Goal: Transaction & Acquisition: Purchase product/service

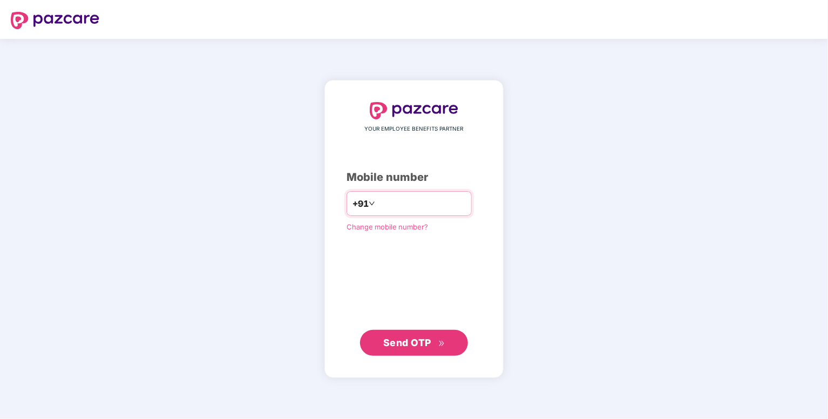
type input "**********"
click at [442, 348] on span "Send OTP" at bounding box center [414, 342] width 62 height 15
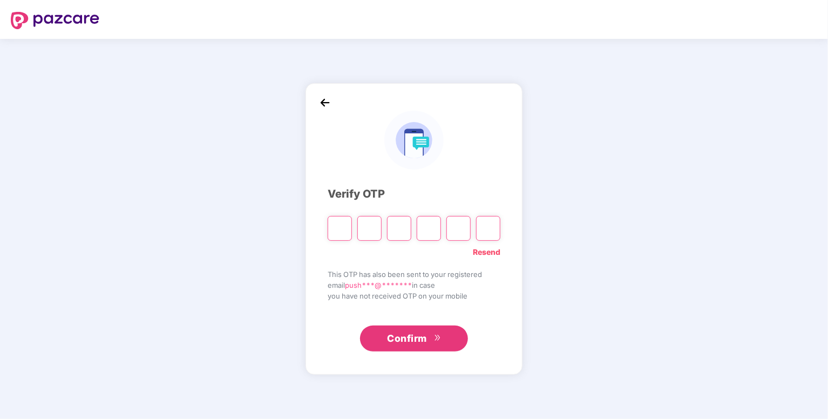
type input "*"
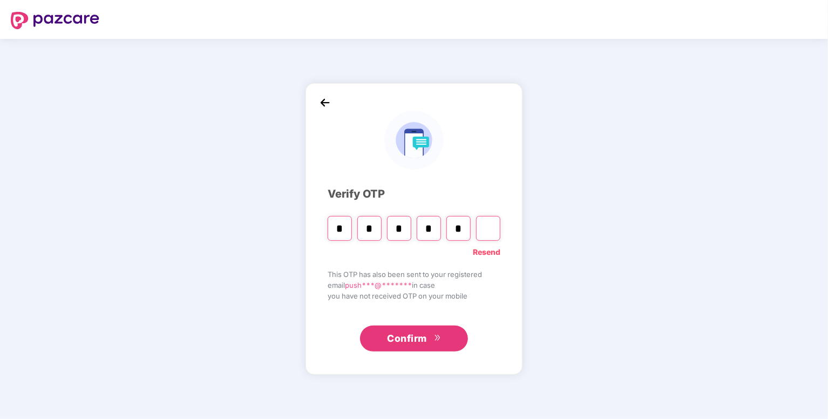
type input "*"
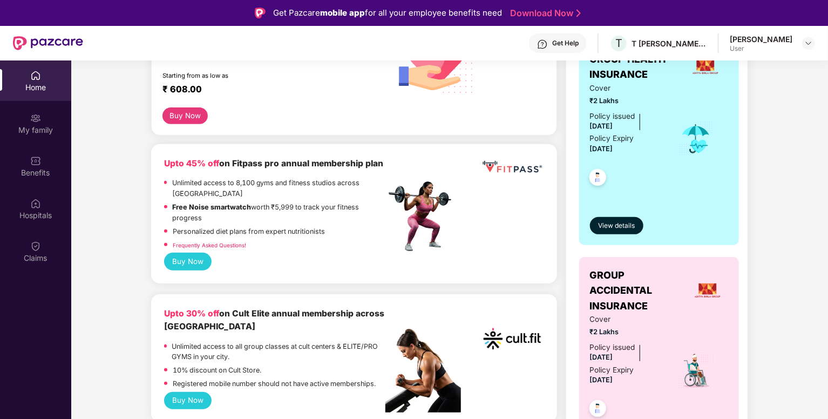
scroll to position [207, 0]
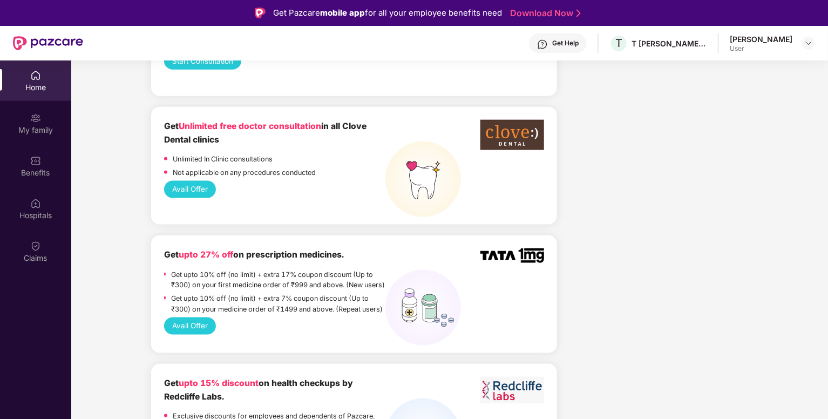
scroll to position [659, 0]
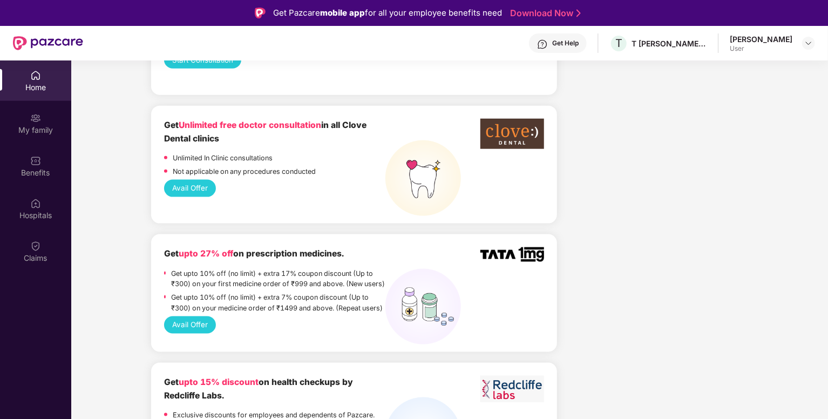
click at [182, 194] on button "Avail Offer" at bounding box center [190, 188] width 52 height 17
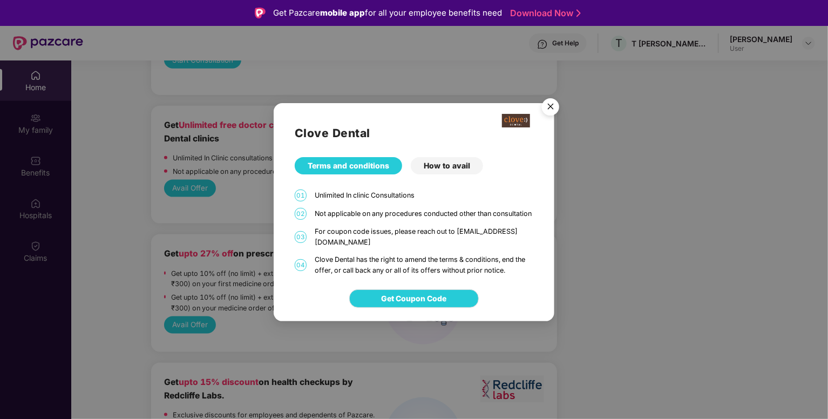
click at [431, 168] on div "How to avail" at bounding box center [447, 165] width 72 height 17
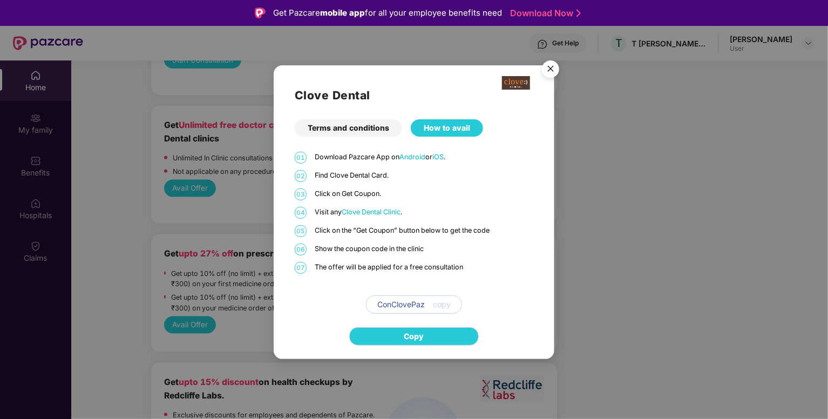
click at [342, 127] on div "Terms and conditions" at bounding box center [348, 127] width 107 height 17
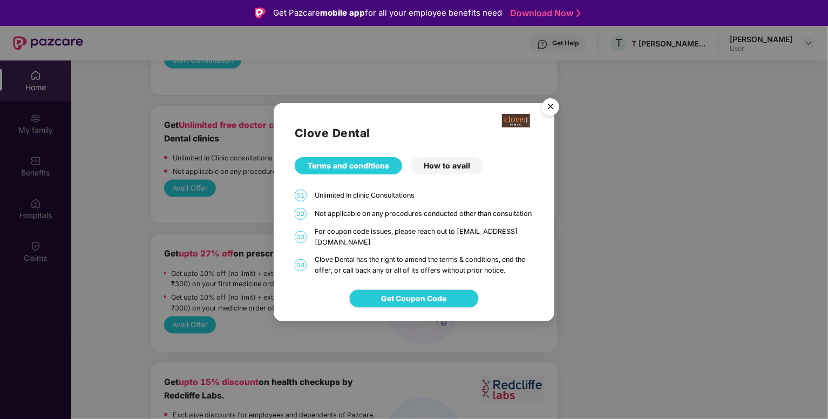
click at [438, 168] on div "How to avail" at bounding box center [447, 165] width 72 height 17
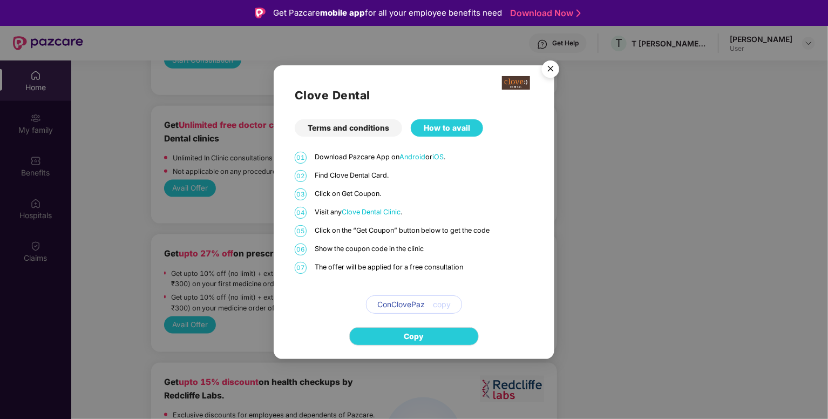
click at [548, 71] on img "Close" at bounding box center [550, 71] width 30 height 30
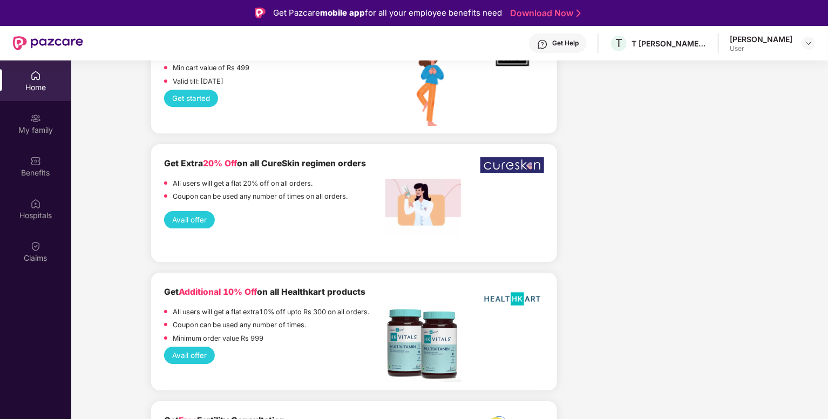
scroll to position [1740, 0]
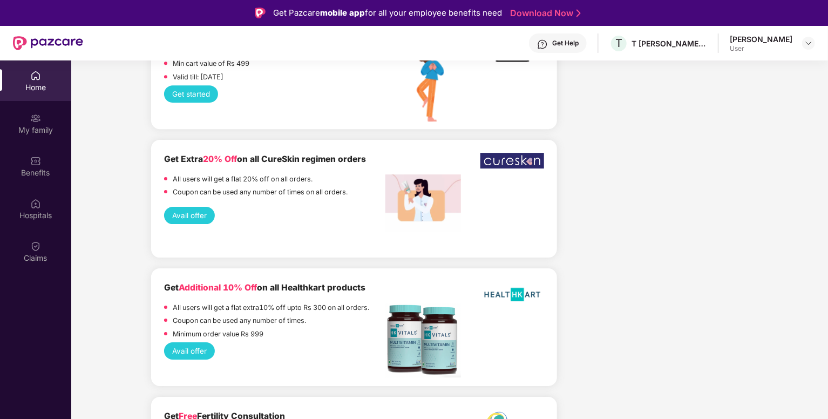
click at [187, 224] on button "Avail offer" at bounding box center [189, 215] width 51 height 17
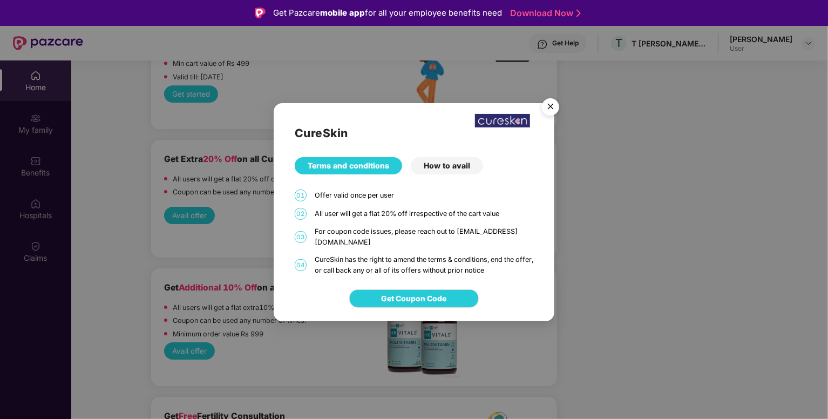
click at [548, 111] on img "Close" at bounding box center [550, 108] width 30 height 30
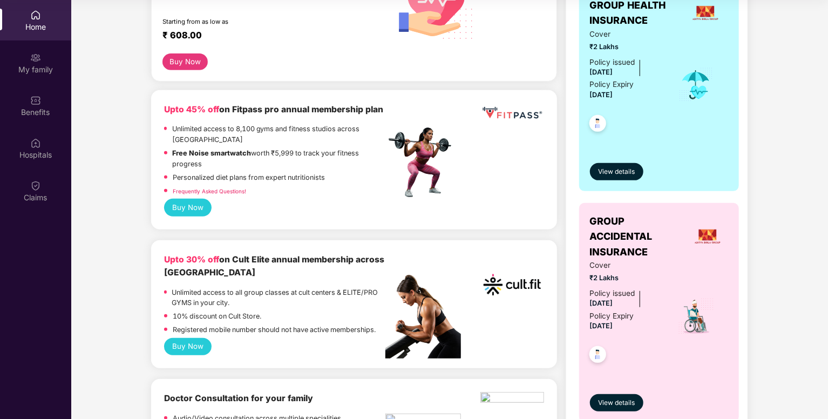
scroll to position [198, 0]
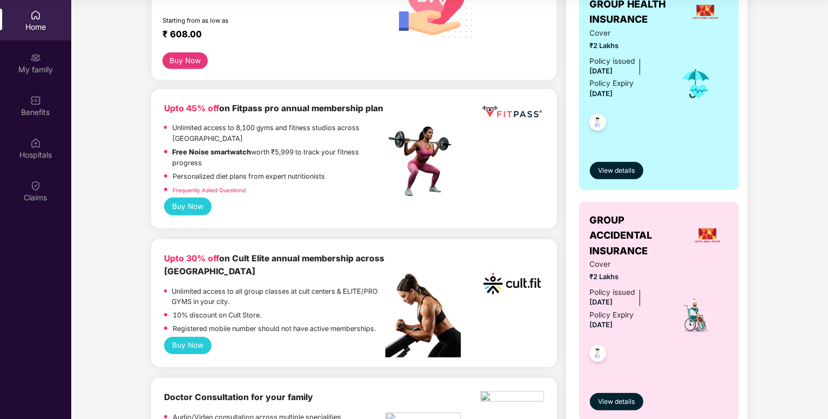
click at [185, 209] on button "Buy Now" at bounding box center [188, 206] width 48 height 17
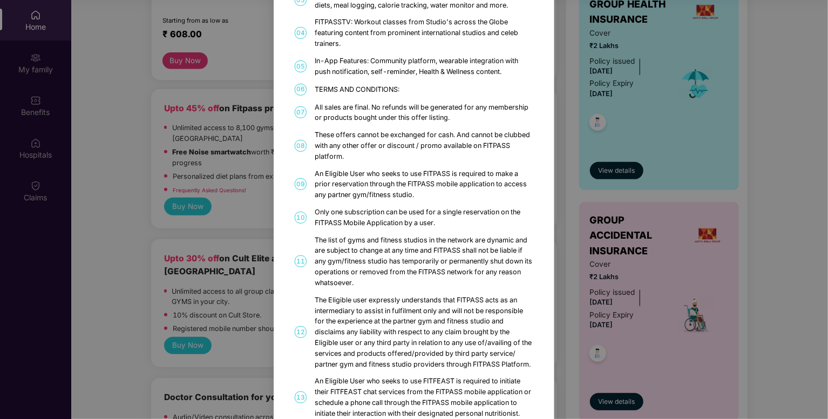
scroll to position [0, 0]
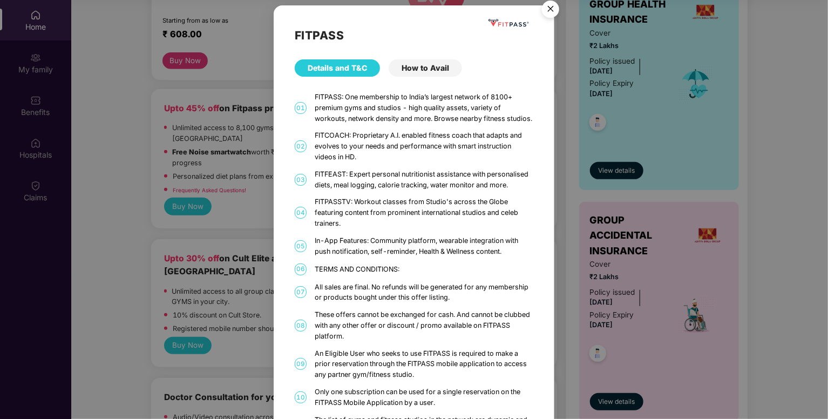
click at [422, 67] on div "How to Avail" at bounding box center [425, 67] width 73 height 17
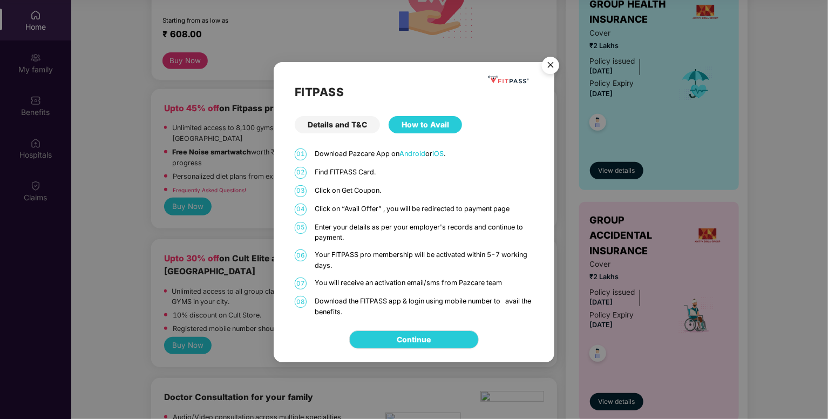
click at [345, 128] on div "Details and T&C" at bounding box center [337, 124] width 85 height 17
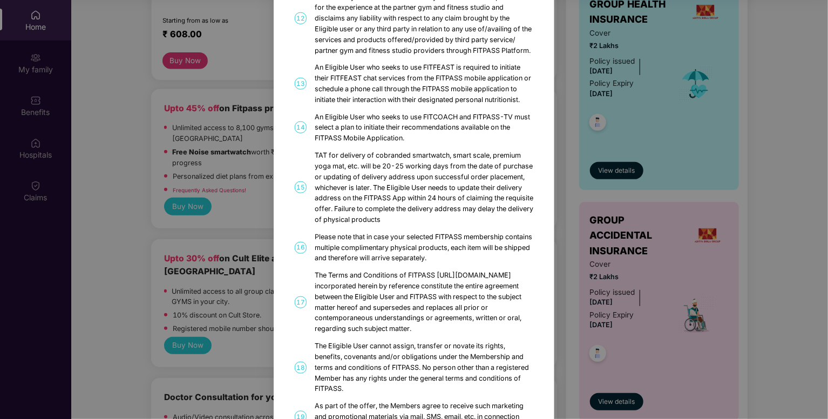
scroll to position [581, 0]
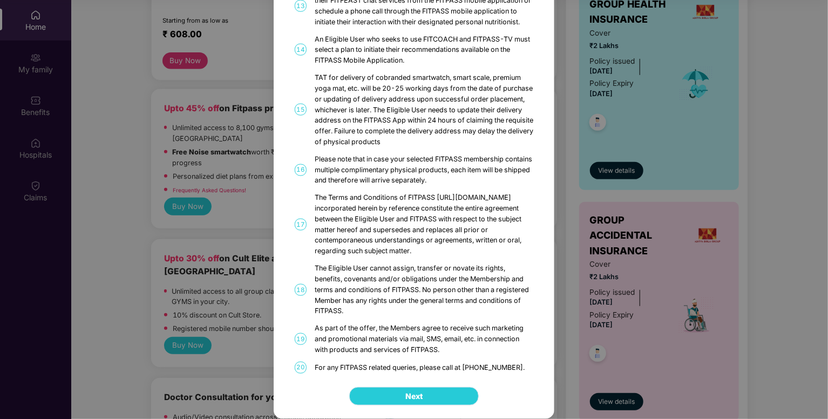
click at [387, 404] on button "Next" at bounding box center [414, 396] width 130 height 18
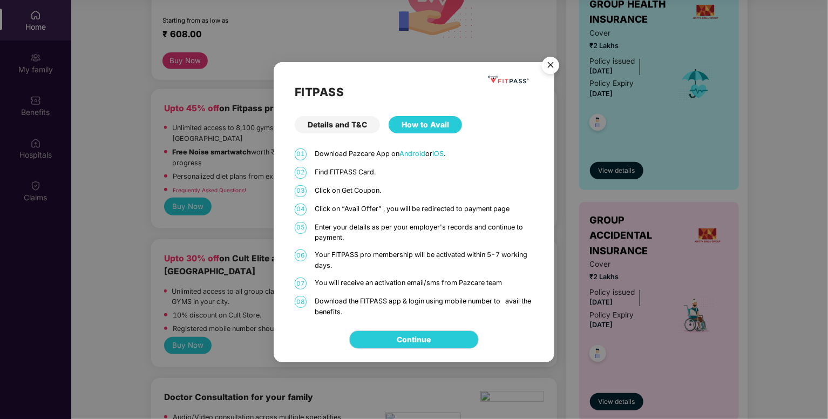
scroll to position [0, 0]
click at [415, 344] on link "Continue" at bounding box center [414, 340] width 34 height 12
click at [558, 65] on img "Close" at bounding box center [550, 67] width 30 height 30
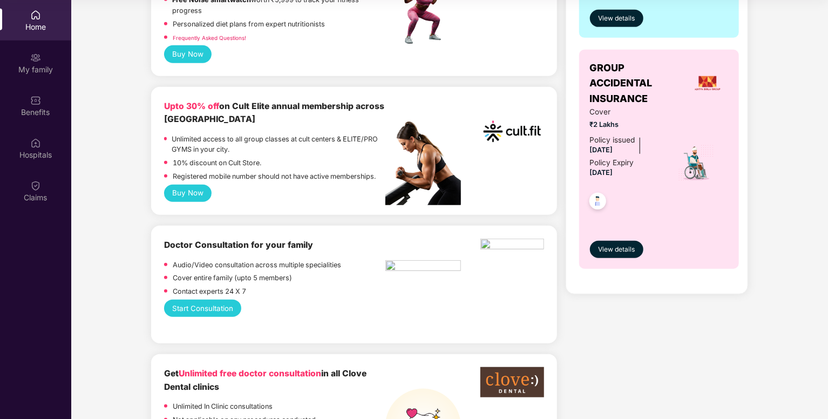
scroll to position [351, 0]
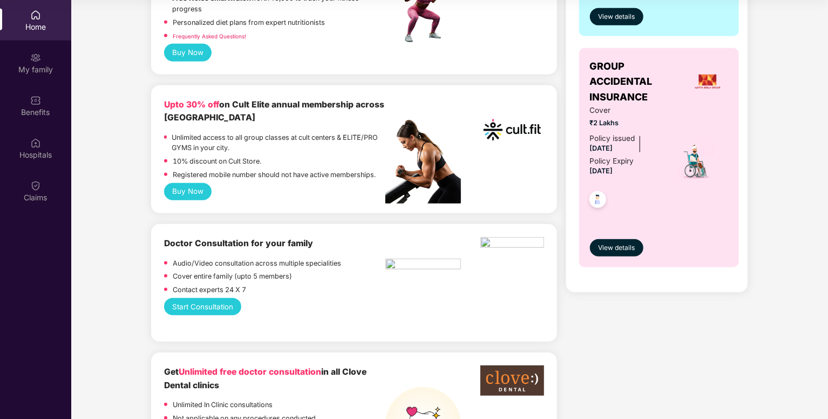
click at [193, 193] on button "Buy Now" at bounding box center [188, 191] width 48 height 17
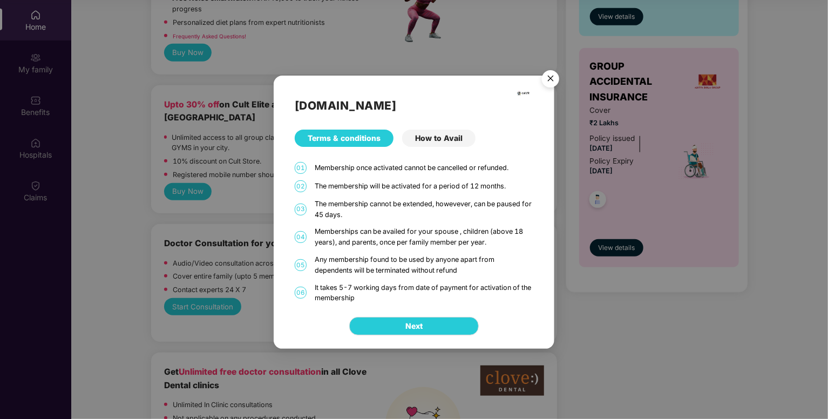
click at [556, 73] on img "Close" at bounding box center [550, 80] width 30 height 30
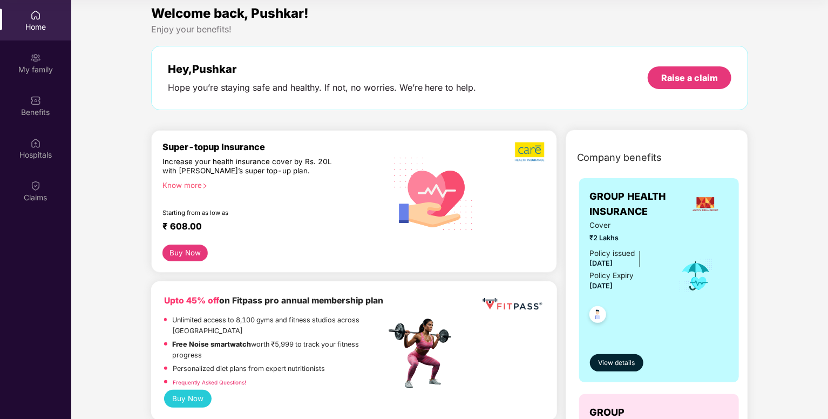
scroll to position [0, 0]
